Goal: Information Seeking & Learning: Check status

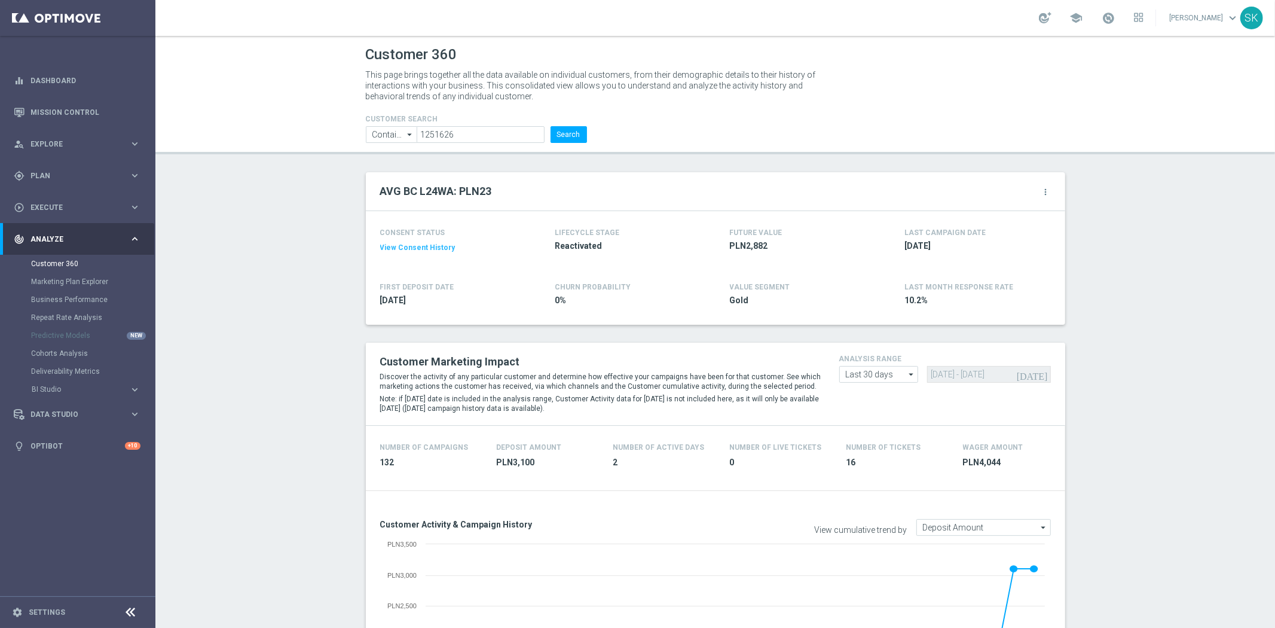
drag, startPoint x: 475, startPoint y: 130, endPoint x: 211, endPoint y: 127, distance: 264.3
click at [211, 127] on header "Customer 360 This page brings together all the data available on individual cus…" at bounding box center [715, 95] width 1120 height 118
click at [564, 135] on button "Search" at bounding box center [569, 134] width 36 height 17
drag, startPoint x: 481, startPoint y: 133, endPoint x: 302, endPoint y: 118, distance: 179.4
click at [302, 118] on header "Customer 360 This page brings together all the data available on individual cus…" at bounding box center [715, 95] width 1120 height 118
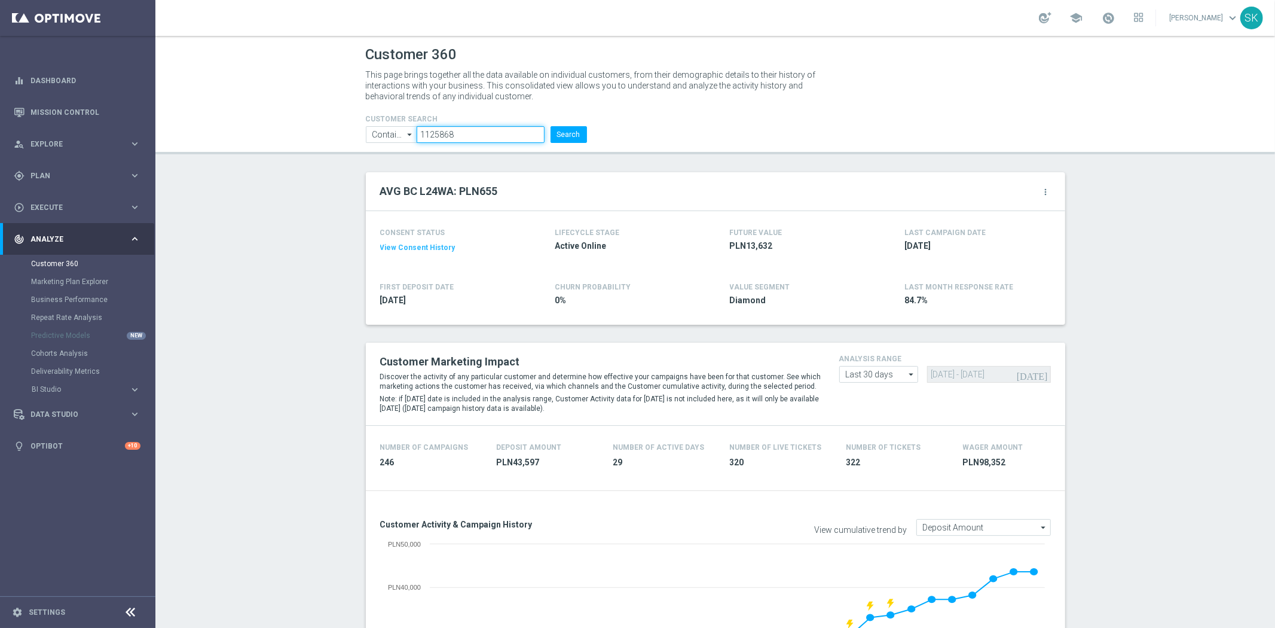
paste input "285932"
click at [570, 129] on button "Search" at bounding box center [569, 134] width 36 height 17
drag, startPoint x: 459, startPoint y: 128, endPoint x: 326, endPoint y: 102, distance: 134.7
click at [326, 103] on header "Customer 360 This page brings together all the data available on individual cus…" at bounding box center [715, 95] width 1120 height 118
paste input "842303"
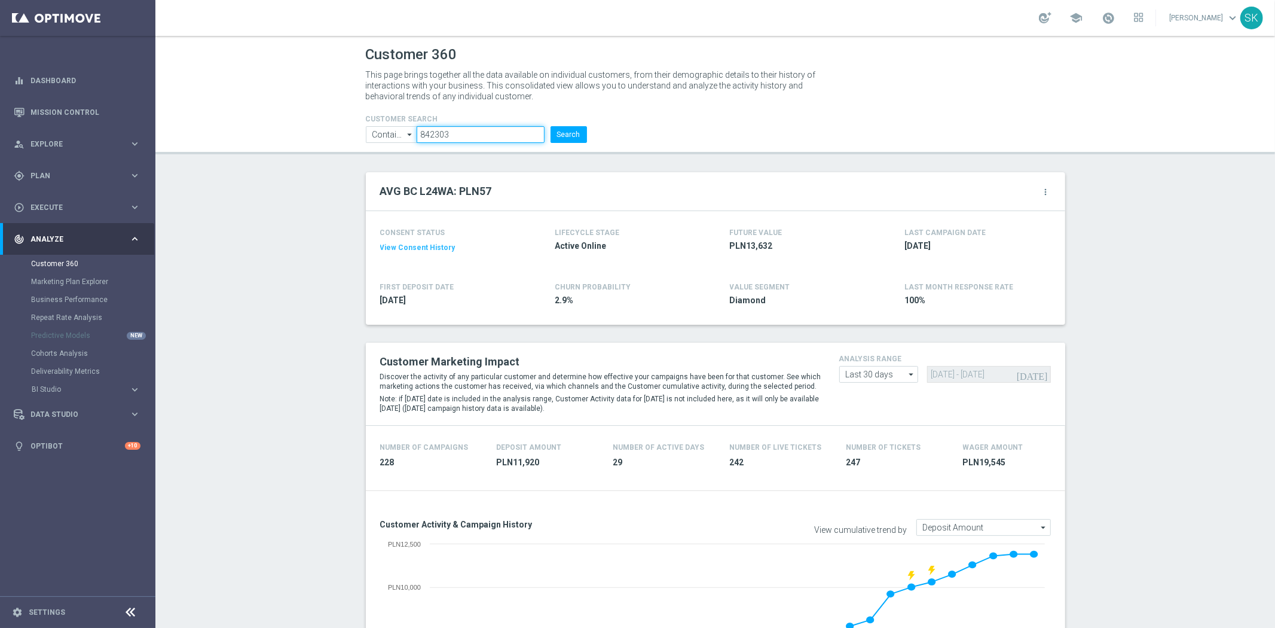
type input "842303"
click at [551, 126] on button "Search" at bounding box center [569, 134] width 36 height 17
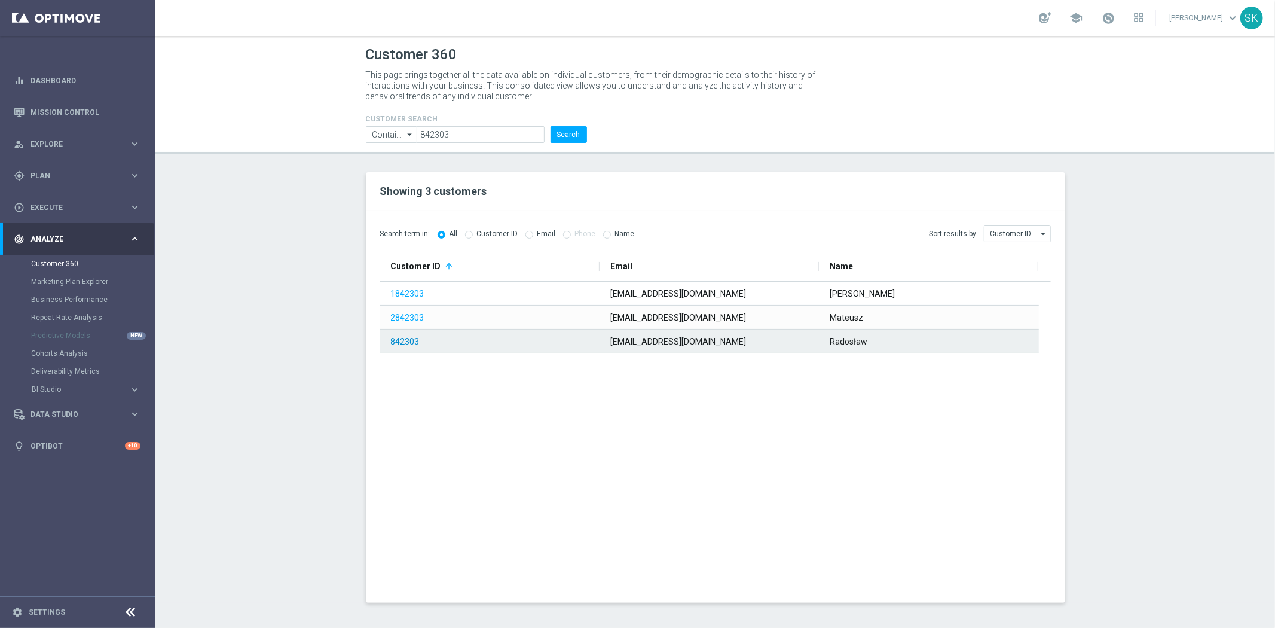
click at [404, 341] on link "842303" at bounding box center [405, 342] width 29 height 10
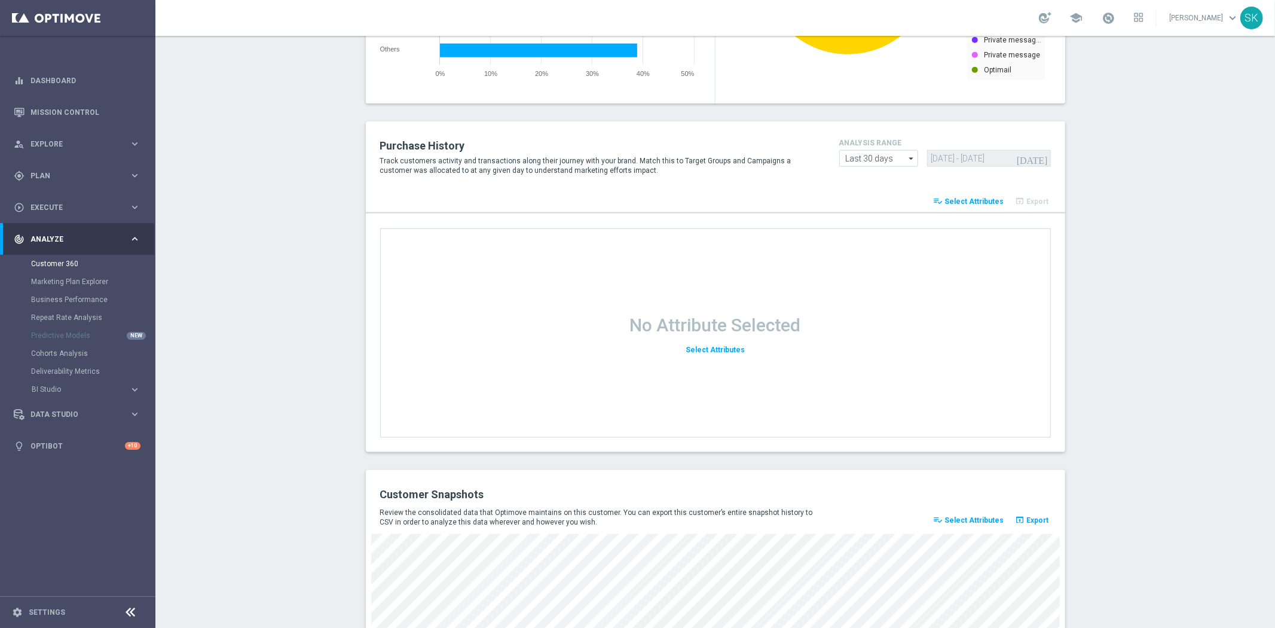
scroll to position [1445, 0]
